Goal: Task Accomplishment & Management: Manage account settings

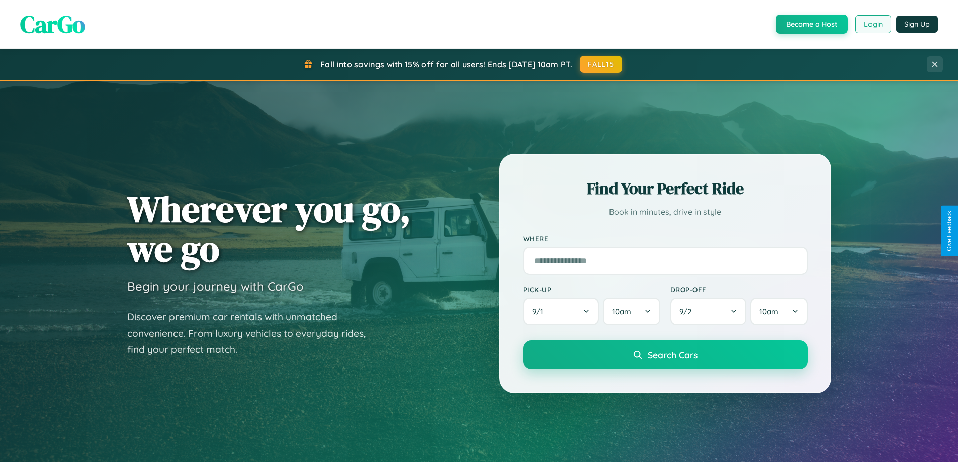
click at [873, 24] on button "Login" at bounding box center [873, 24] width 36 height 18
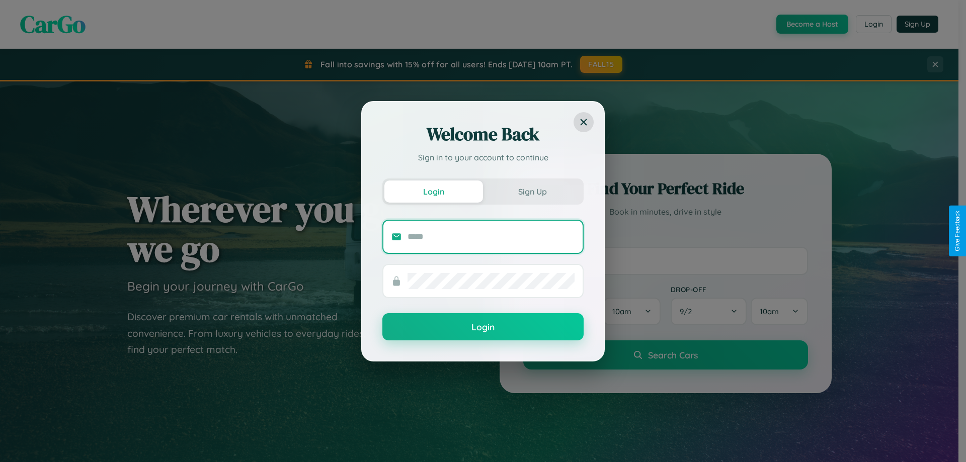
click at [491, 236] on input "text" at bounding box center [490, 237] width 167 height 16
type input "**********"
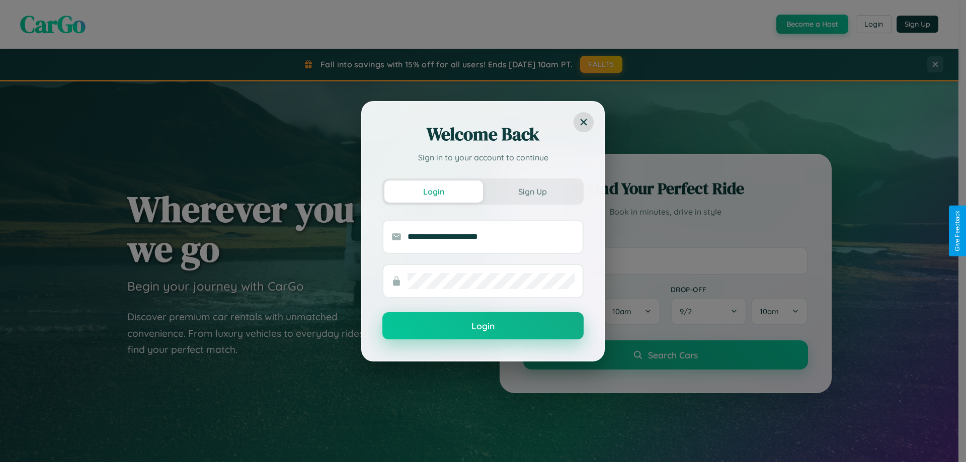
click at [483, 326] on button "Login" at bounding box center [482, 325] width 201 height 27
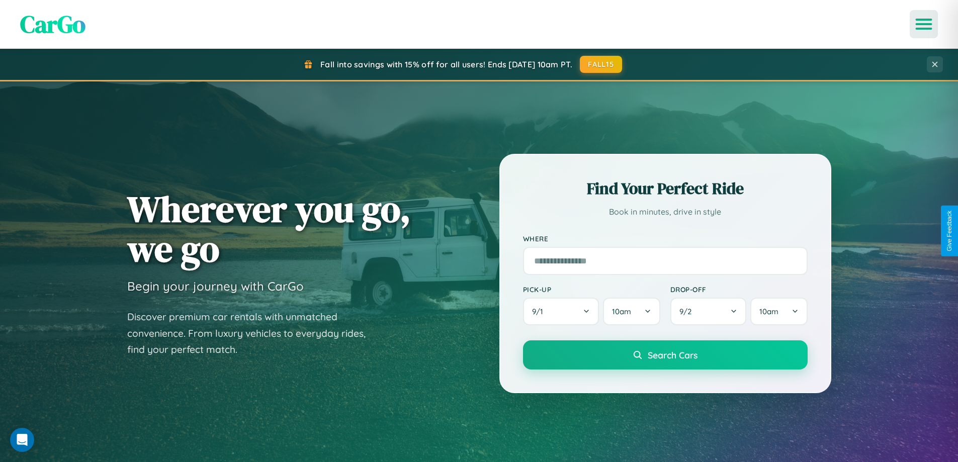
click at [924, 24] on icon "Open menu" at bounding box center [924, 24] width 15 height 9
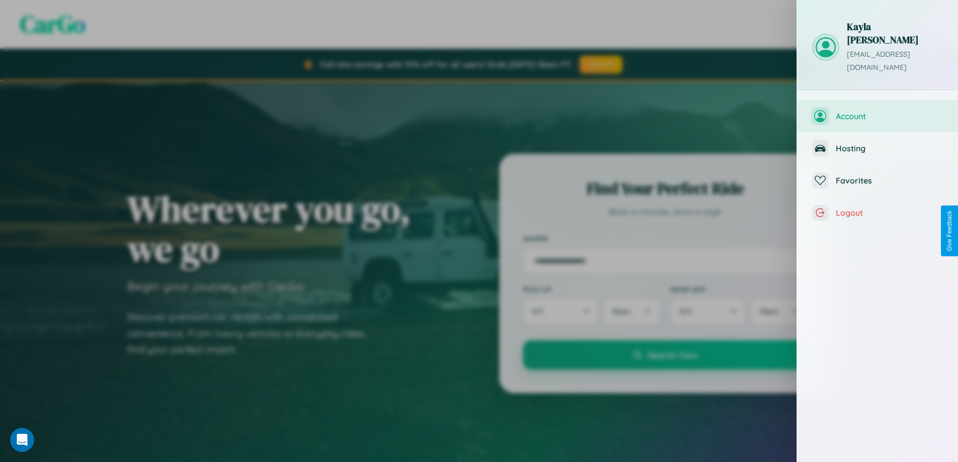
click at [878, 111] on span "Account" at bounding box center [889, 116] width 107 height 10
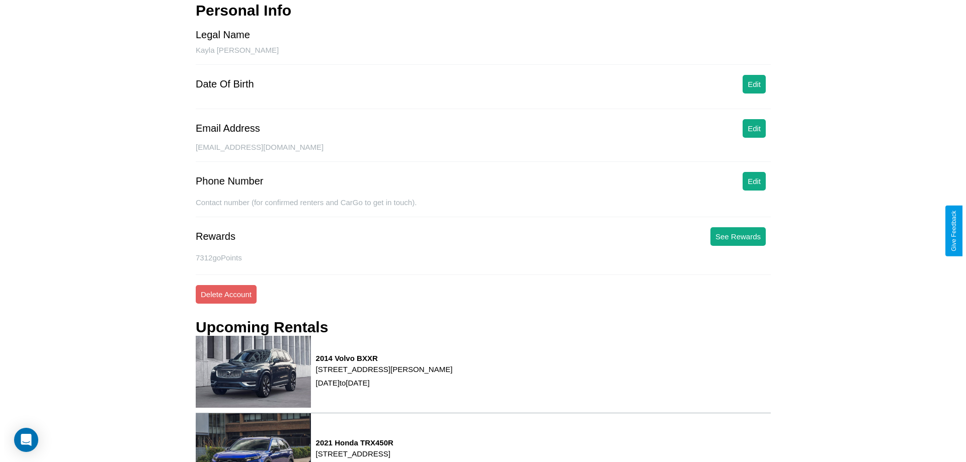
scroll to position [128, 0]
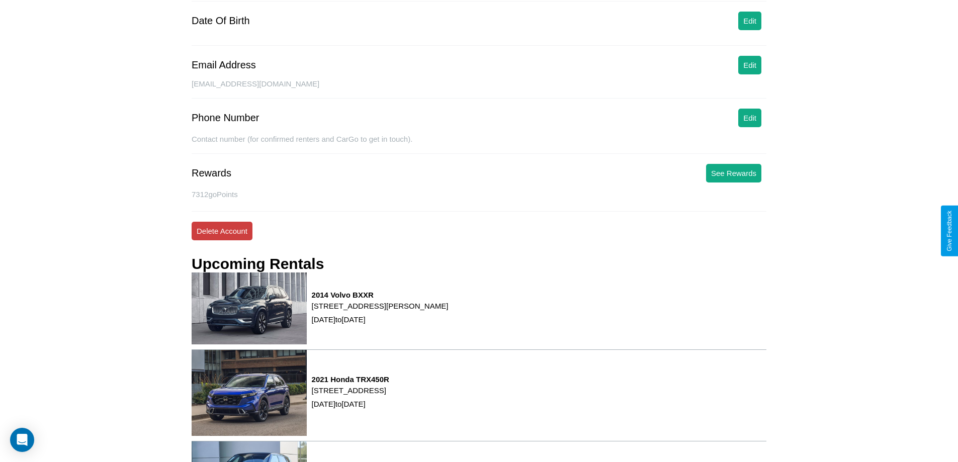
click at [222, 231] on button "Delete Account" at bounding box center [222, 231] width 61 height 19
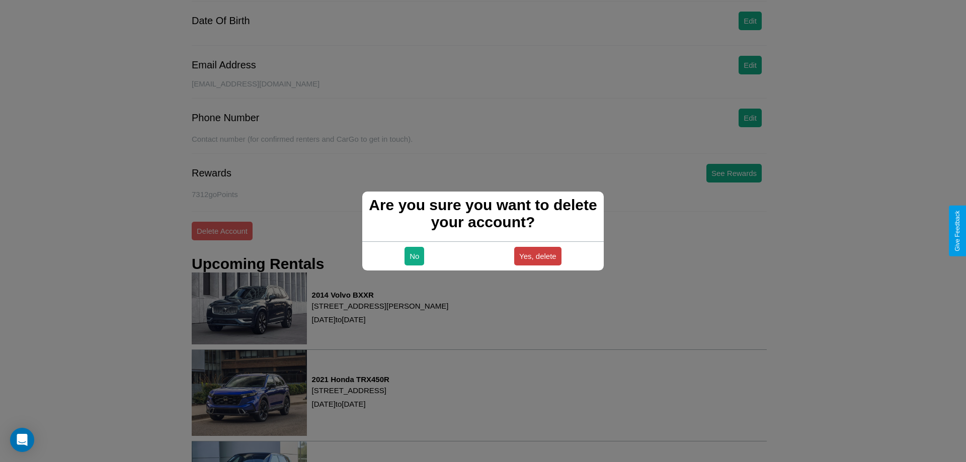
click at [537, 256] on button "Yes, delete" at bounding box center [537, 256] width 47 height 19
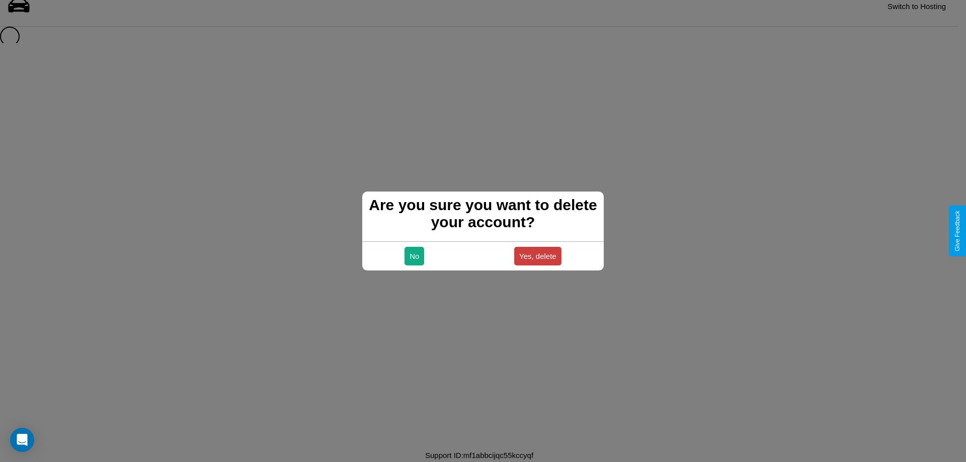
scroll to position [14, 0]
